Goal: Use online tool/utility: Utilize a website feature to perform a specific function

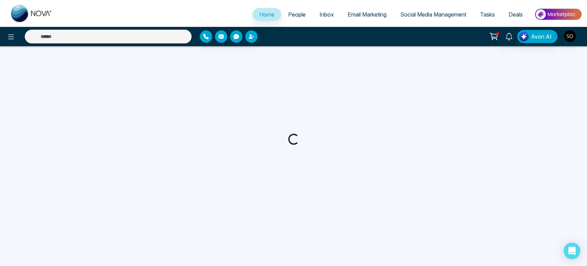
select select "*"
